Goal: Find specific page/section: Find specific page/section

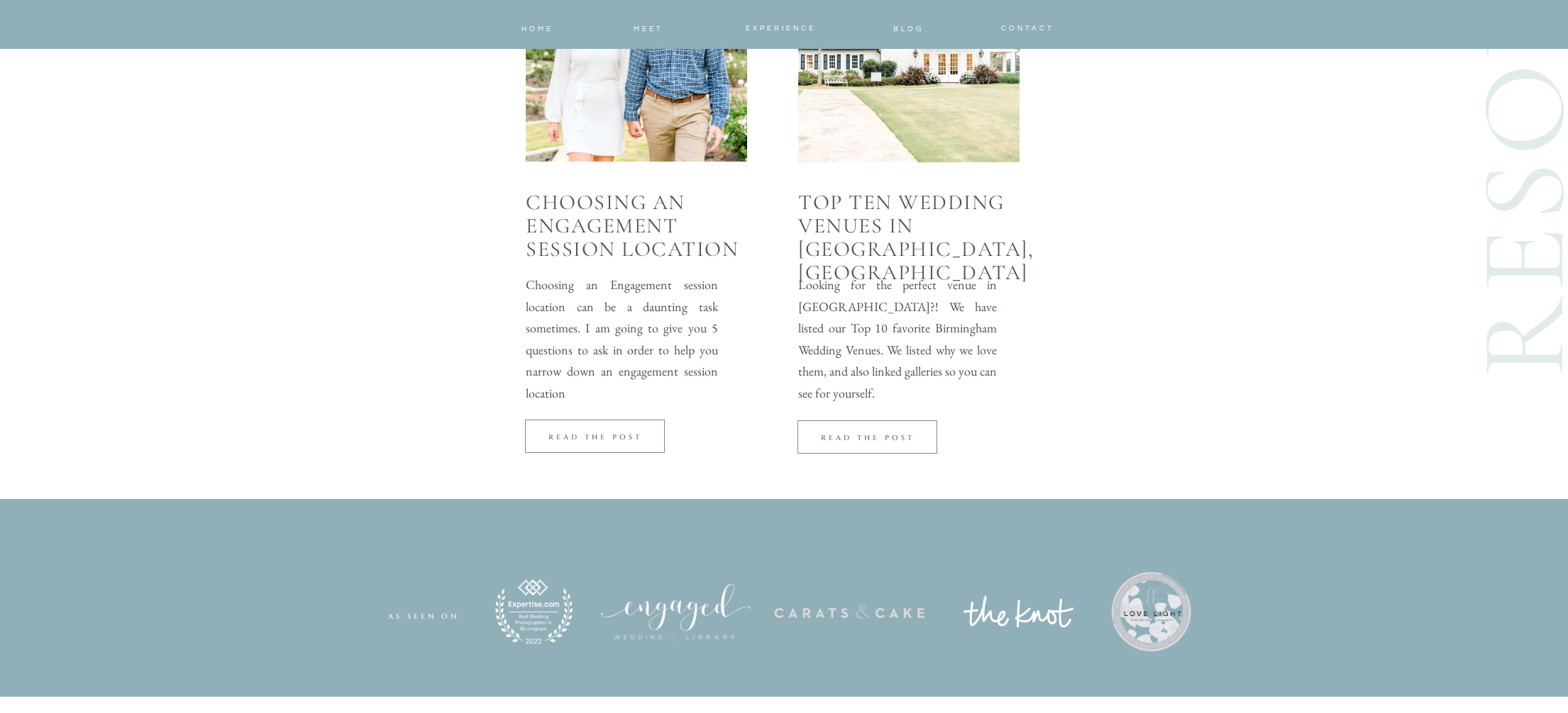
scroll to position [1939, 0]
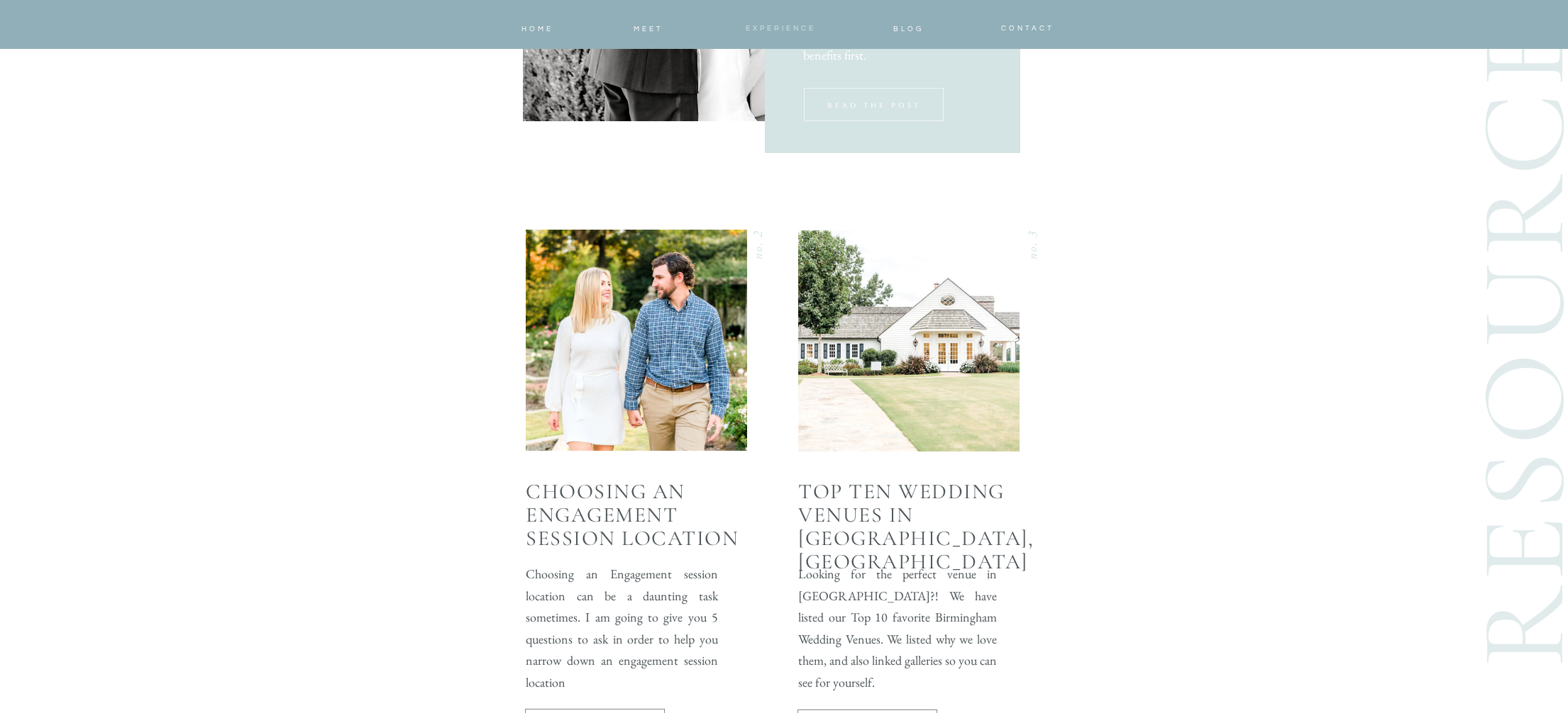
click at [751, 22] on nav "Experience" at bounding box center [780, 27] width 93 height 10
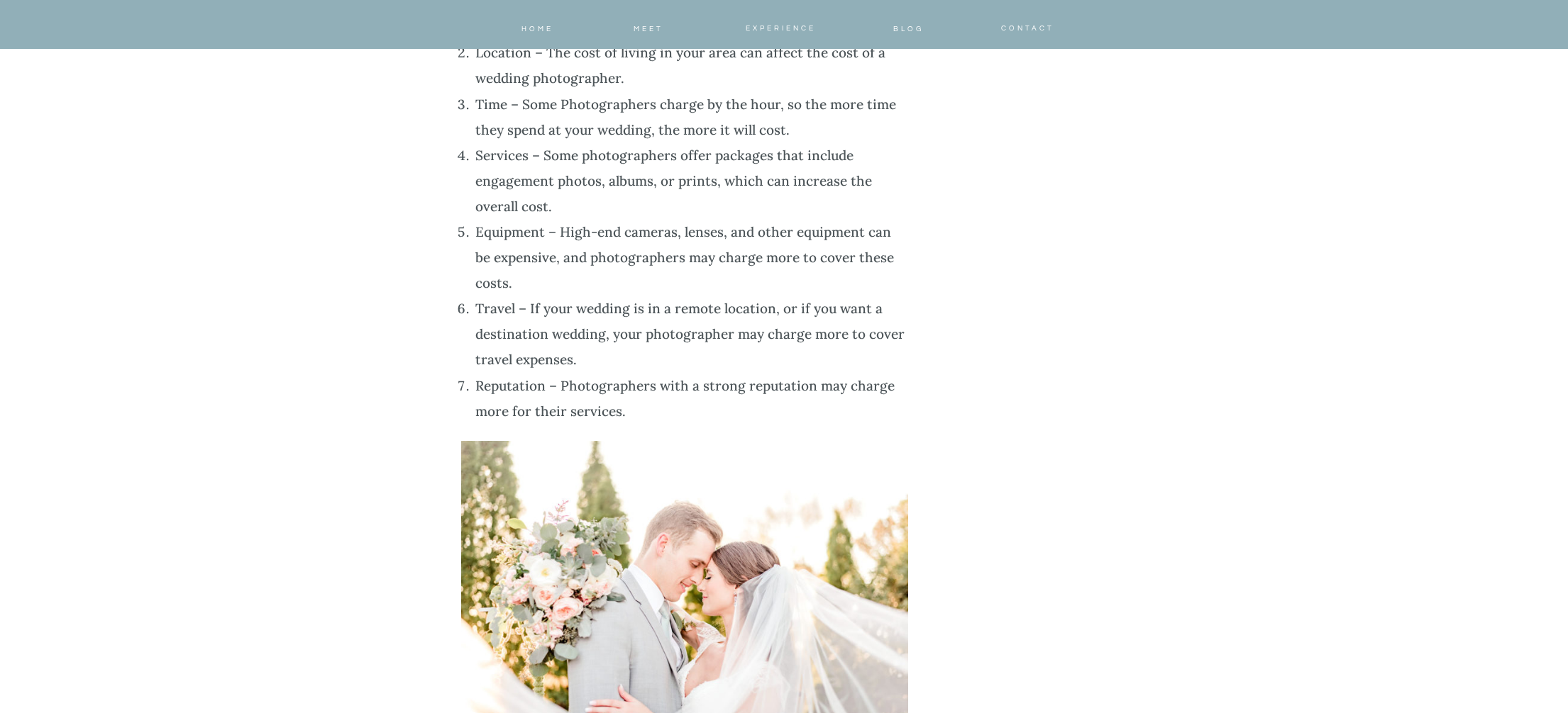
scroll to position [4614, 0]
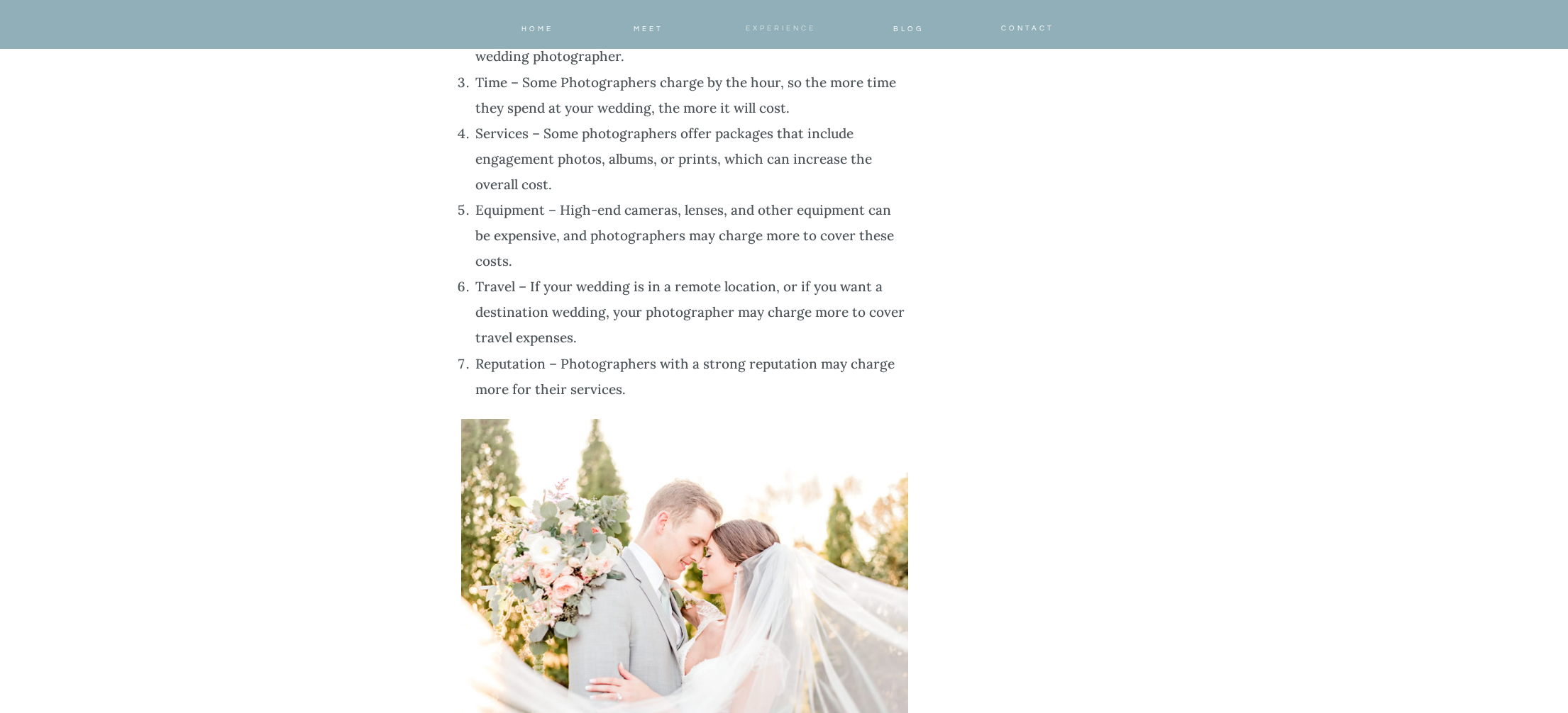
click at [770, 31] on span "Experience" at bounding box center [781, 28] width 70 height 7
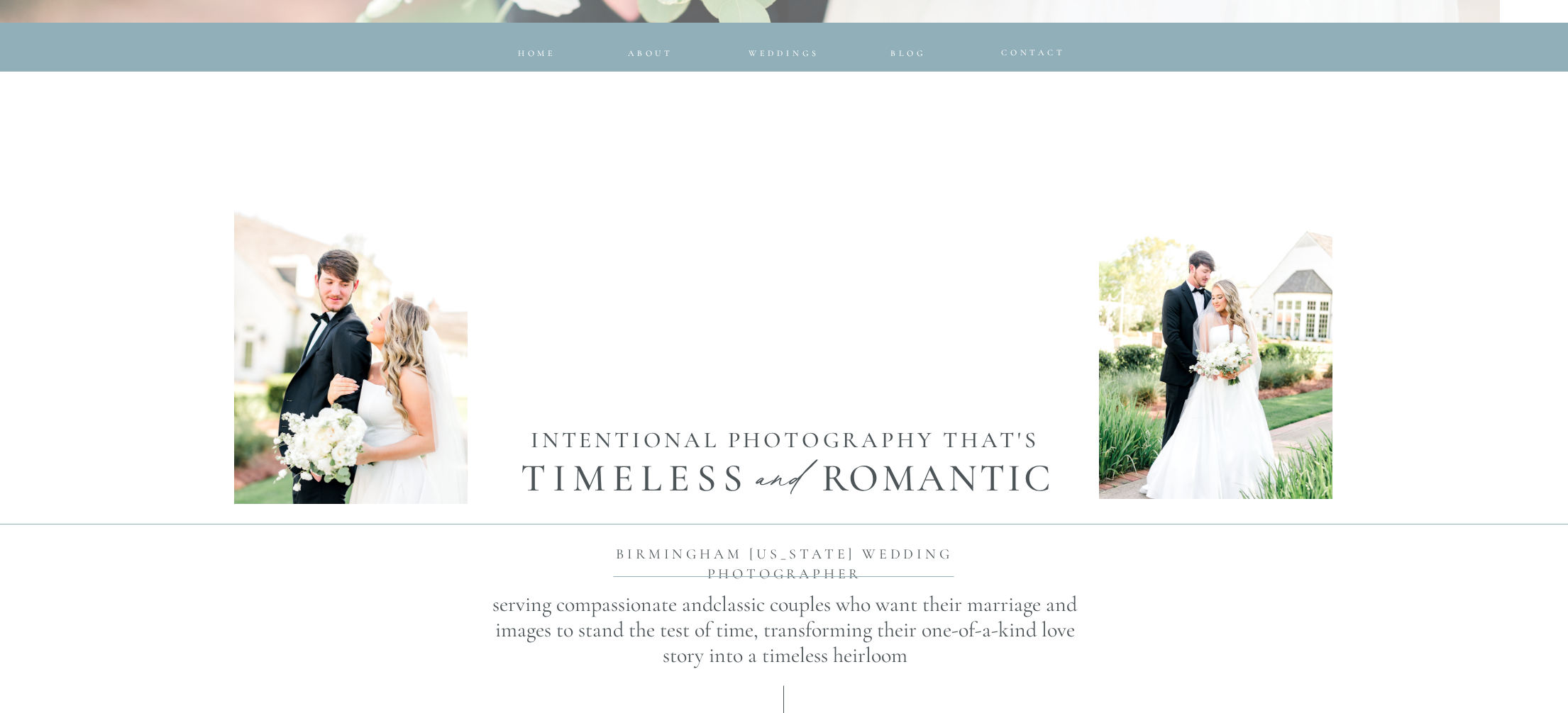
scroll to position [637, 0]
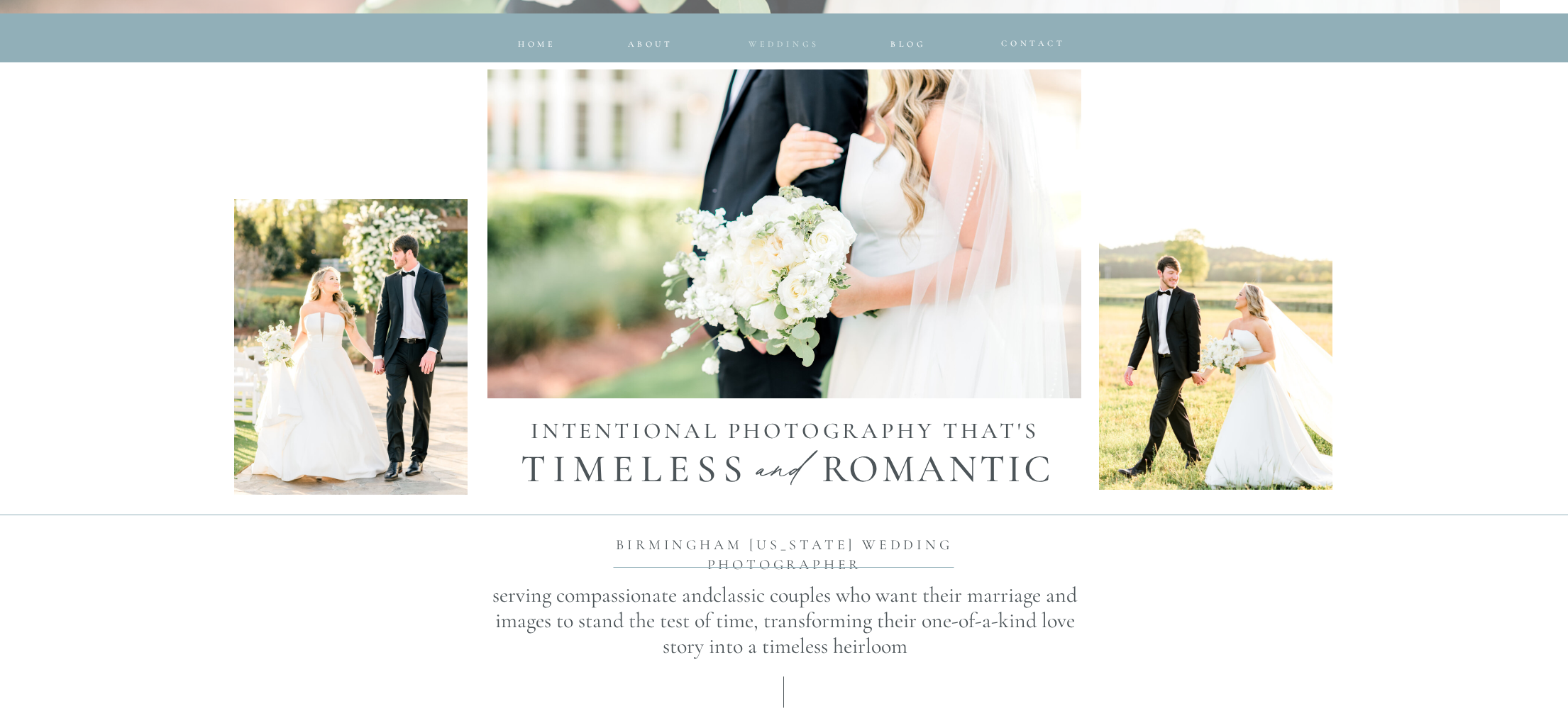
click at [778, 37] on nav "Weddings" at bounding box center [784, 41] width 93 height 10
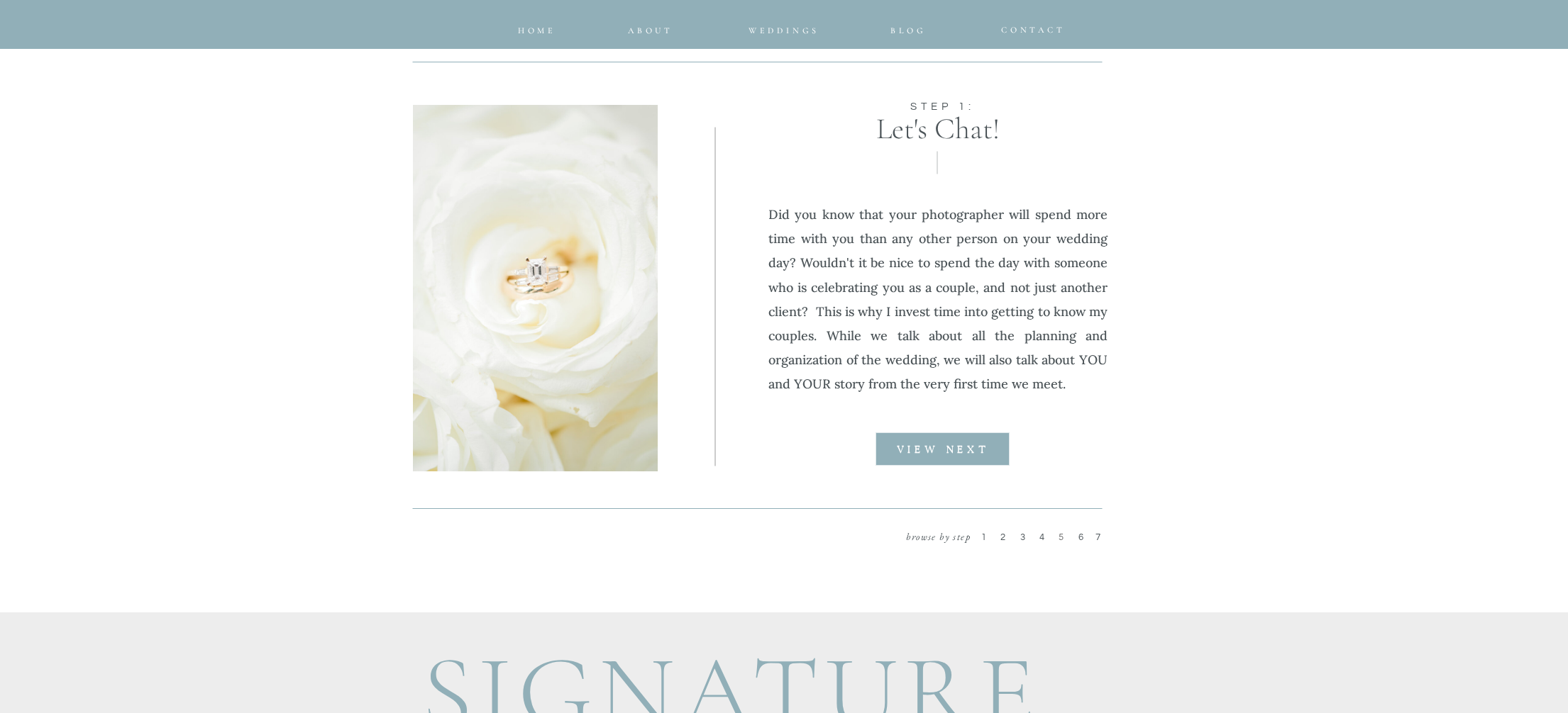
scroll to position [1736, 0]
click at [968, 453] on b "VIEW NEXT" at bounding box center [943, 450] width 92 height 10
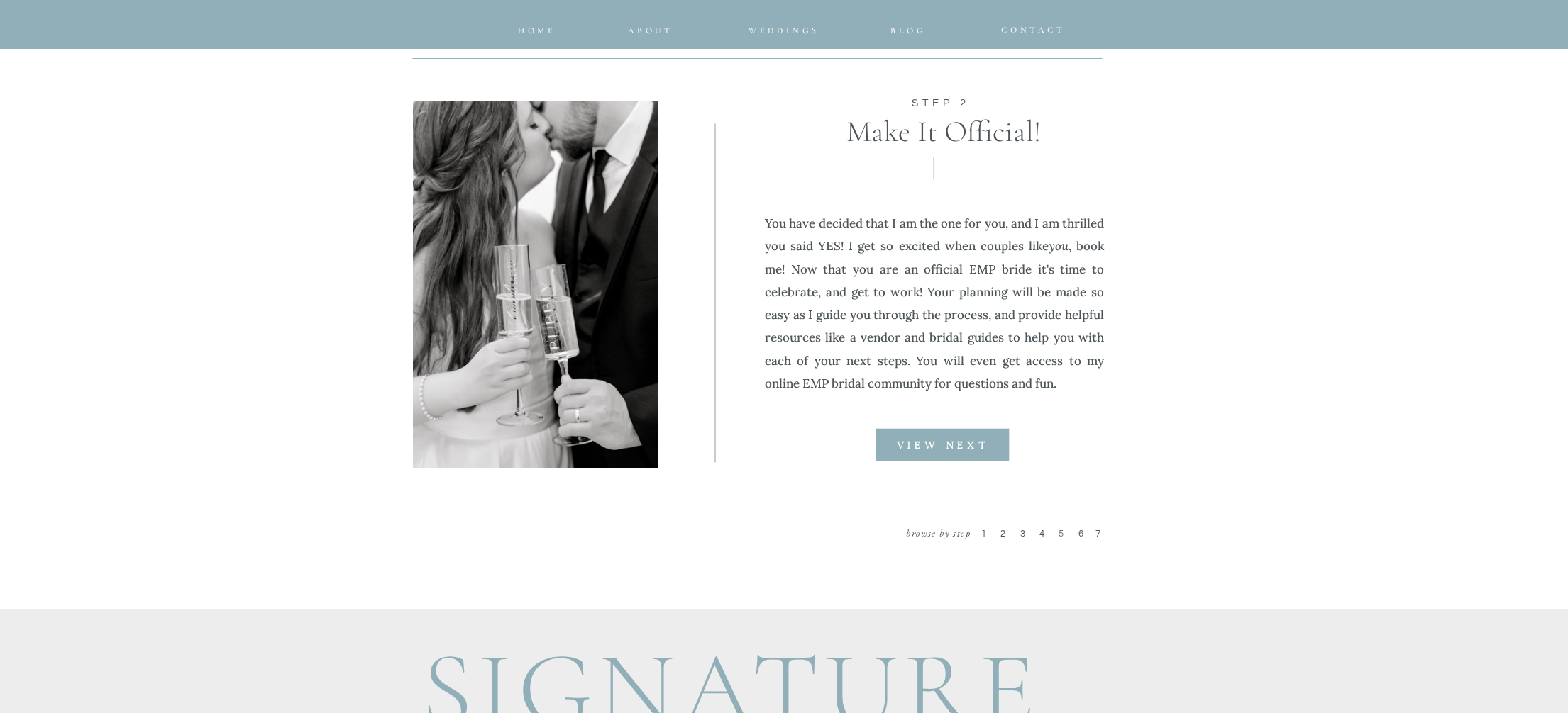
click at [968, 447] on b "VIEW NEXT" at bounding box center [943, 446] width 92 height 10
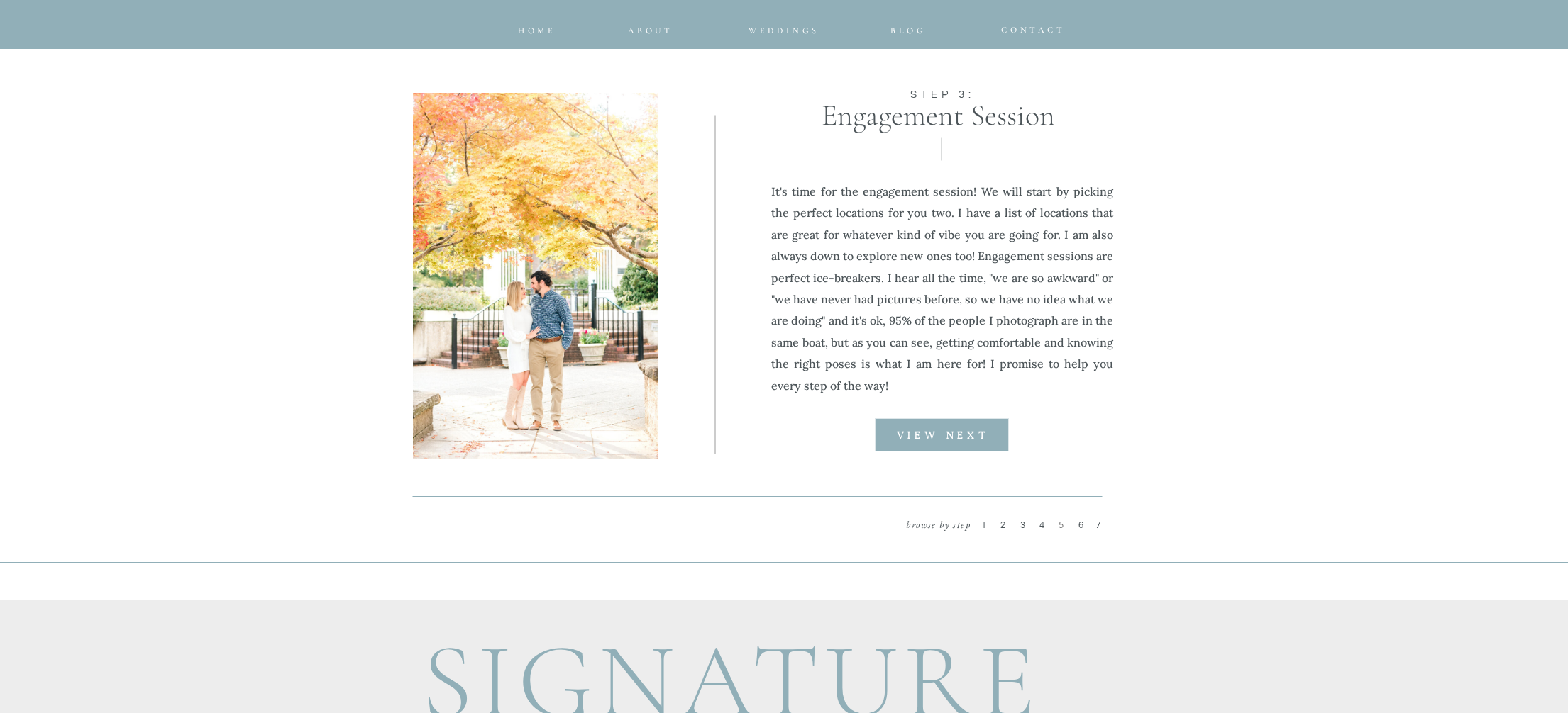
click at [968, 446] on div at bounding box center [941, 434] width 134 height 34
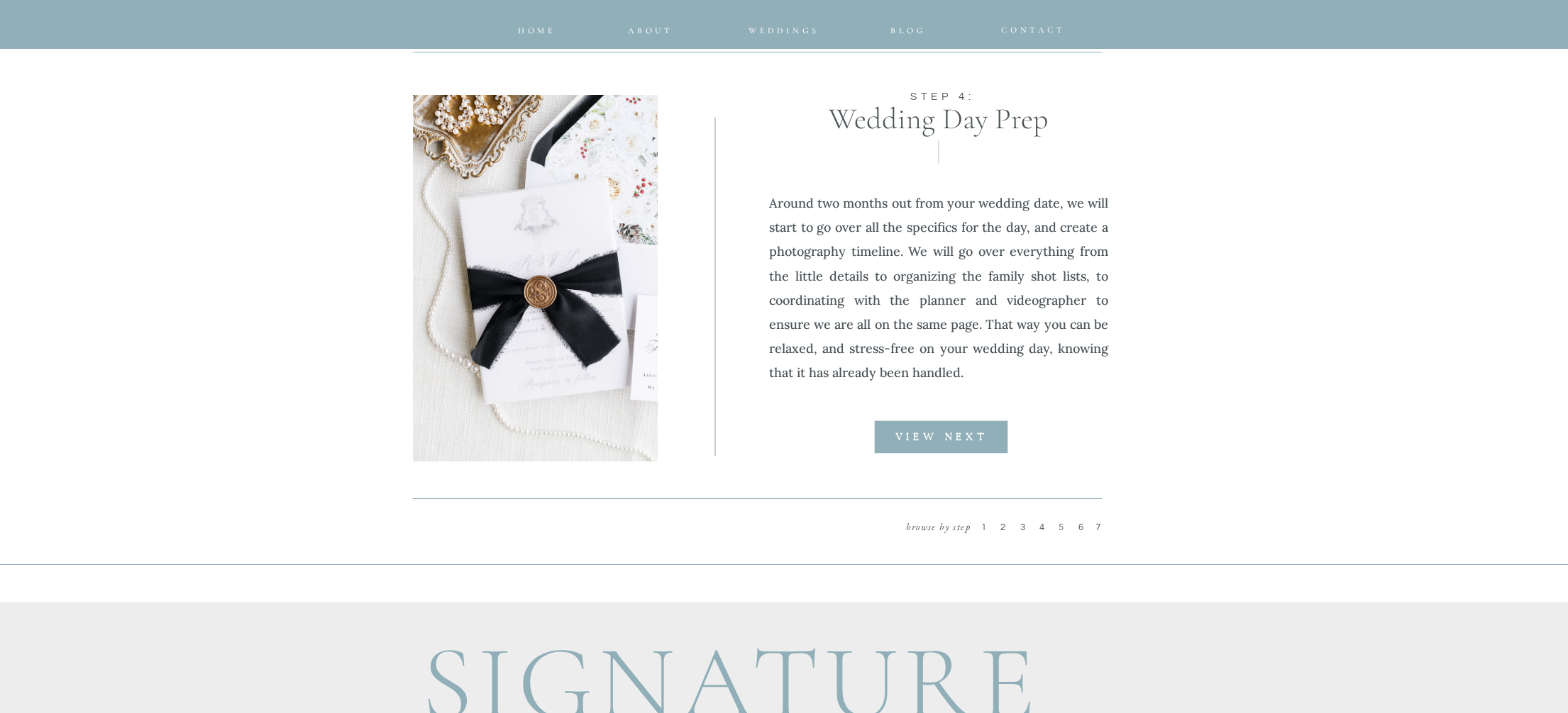
click at [968, 443] on div at bounding box center [940, 437] width 134 height 34
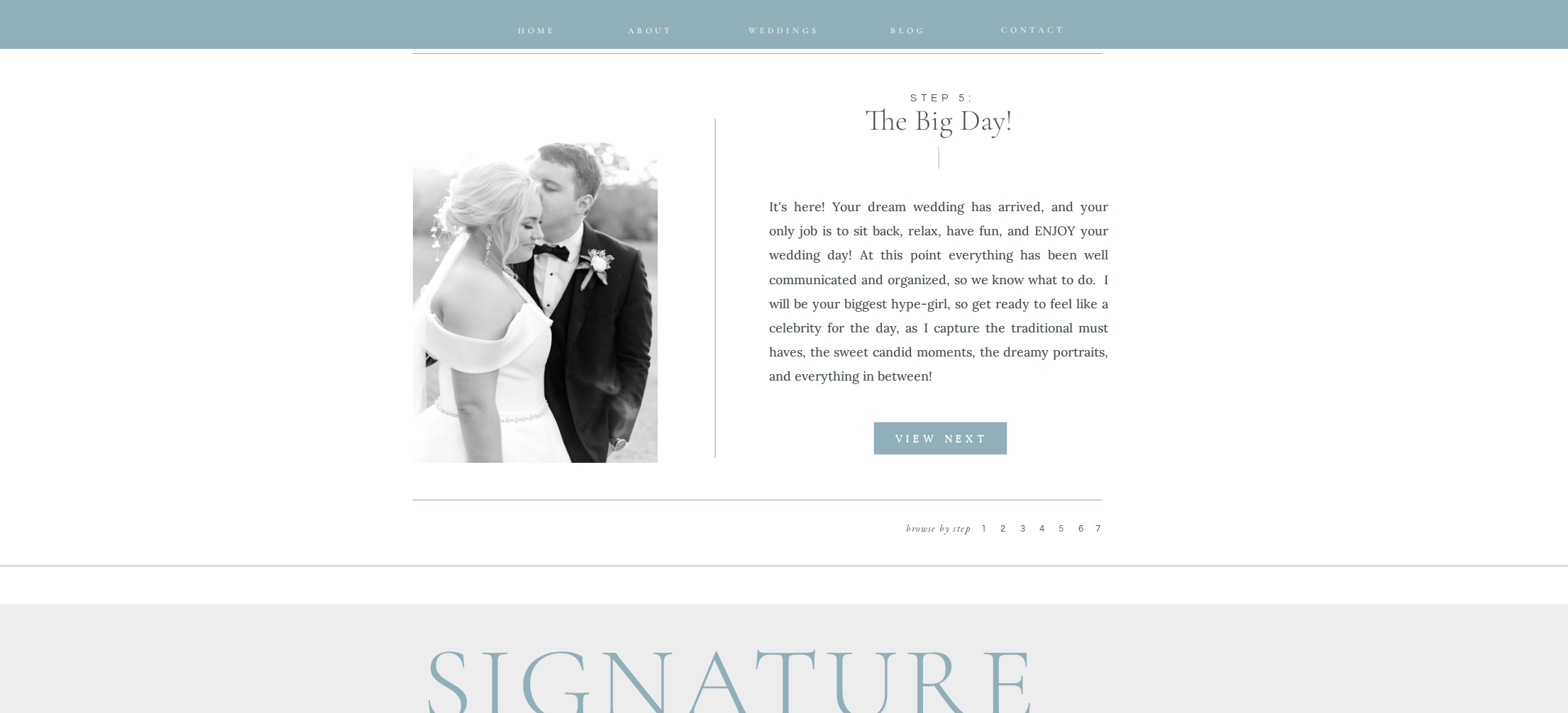
click at [968, 443] on b "VIEW NEXT" at bounding box center [941, 439] width 92 height 10
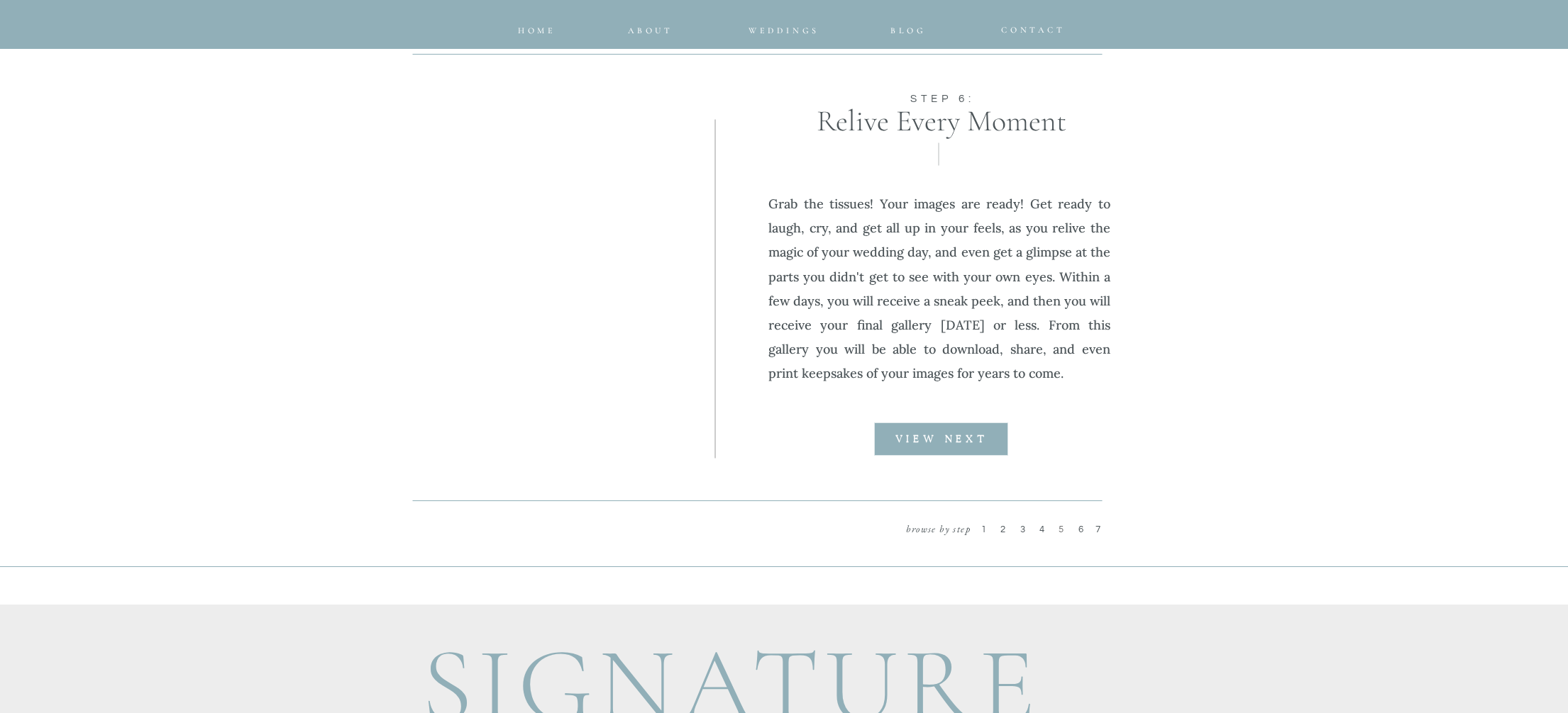
scroll to position [1744, 0]
click at [969, 445] on div at bounding box center [940, 437] width 134 height 34
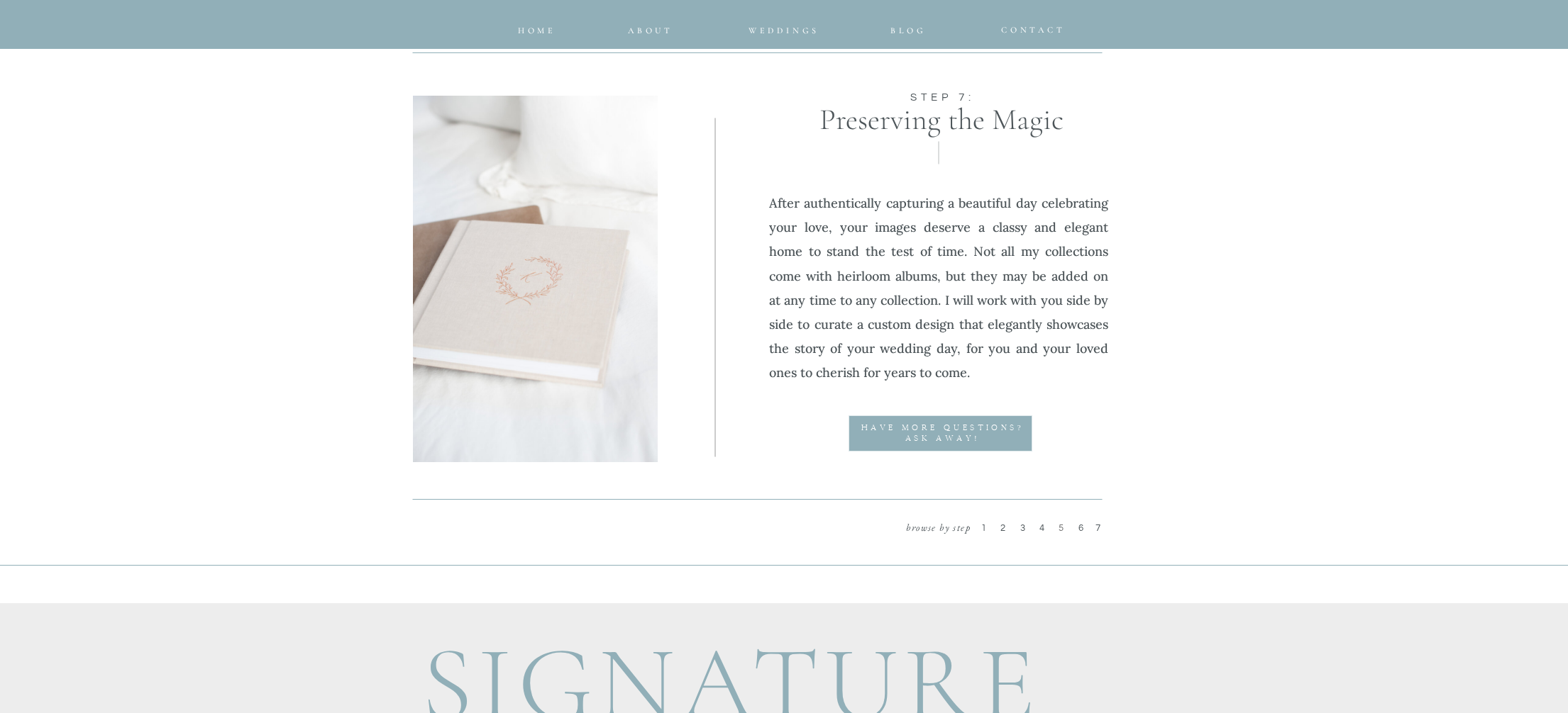
click at [969, 445] on div at bounding box center [940, 433] width 184 height 37
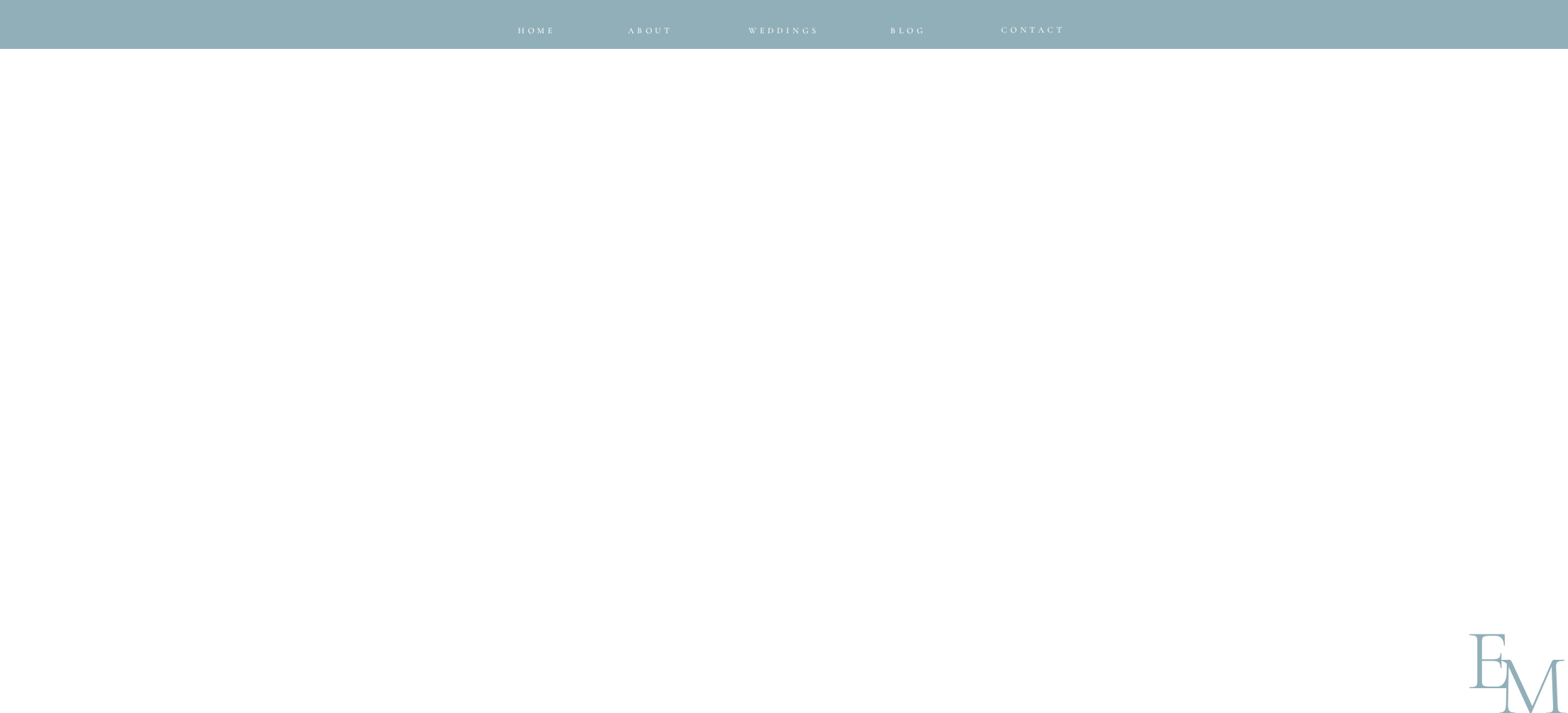
scroll to position [1059, 0]
